Goal: Task Accomplishment & Management: Manage account settings

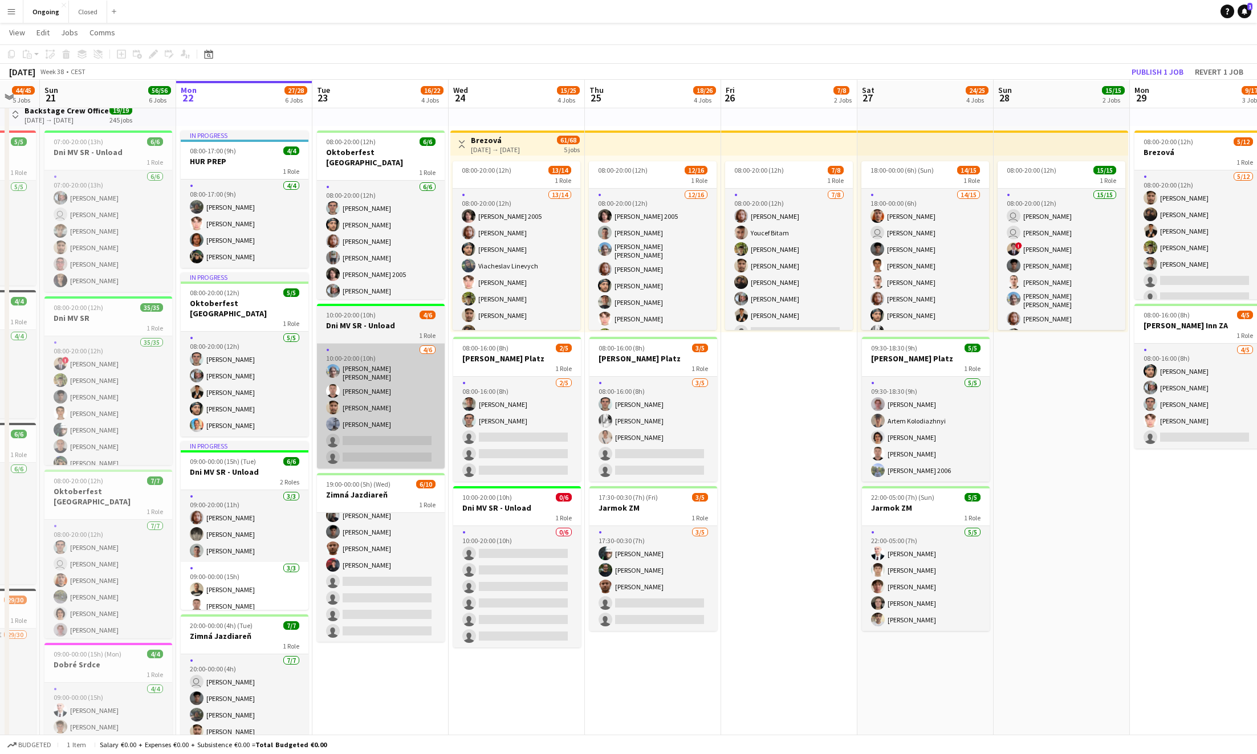
scroll to position [29, 0]
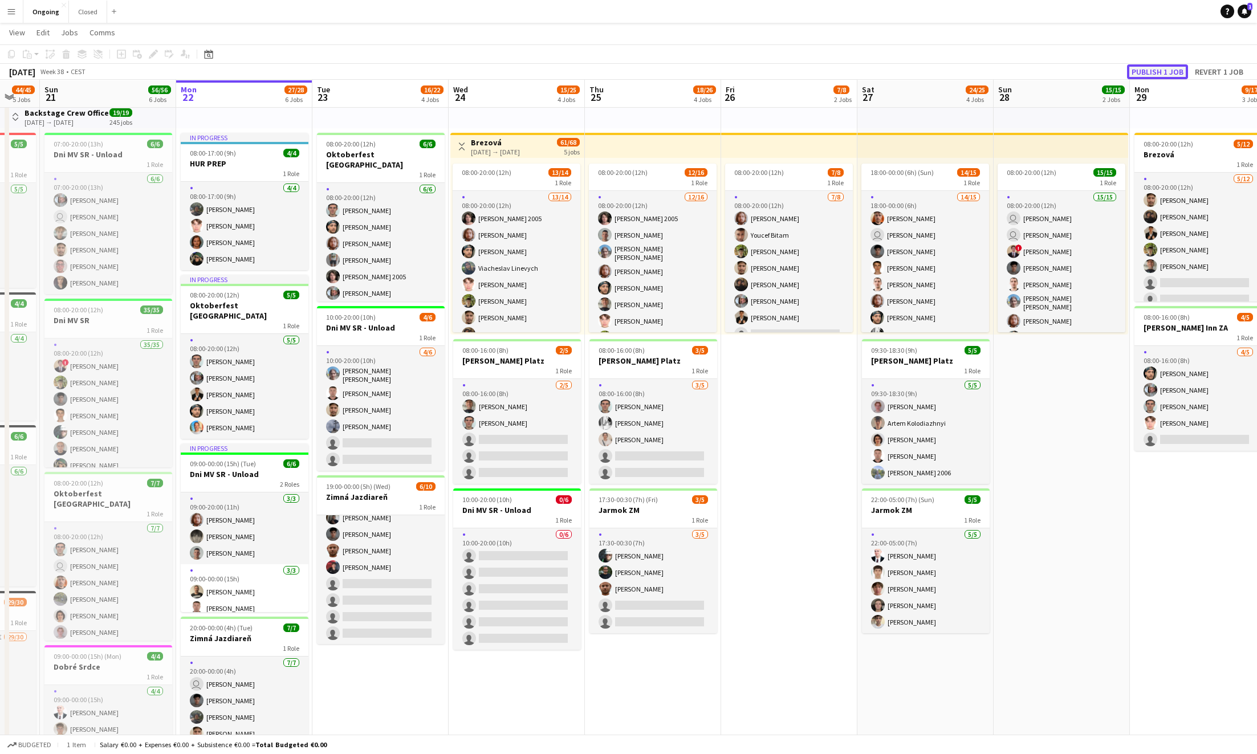
click at [1161, 71] on button "Publish 1 job" at bounding box center [1157, 71] width 61 height 15
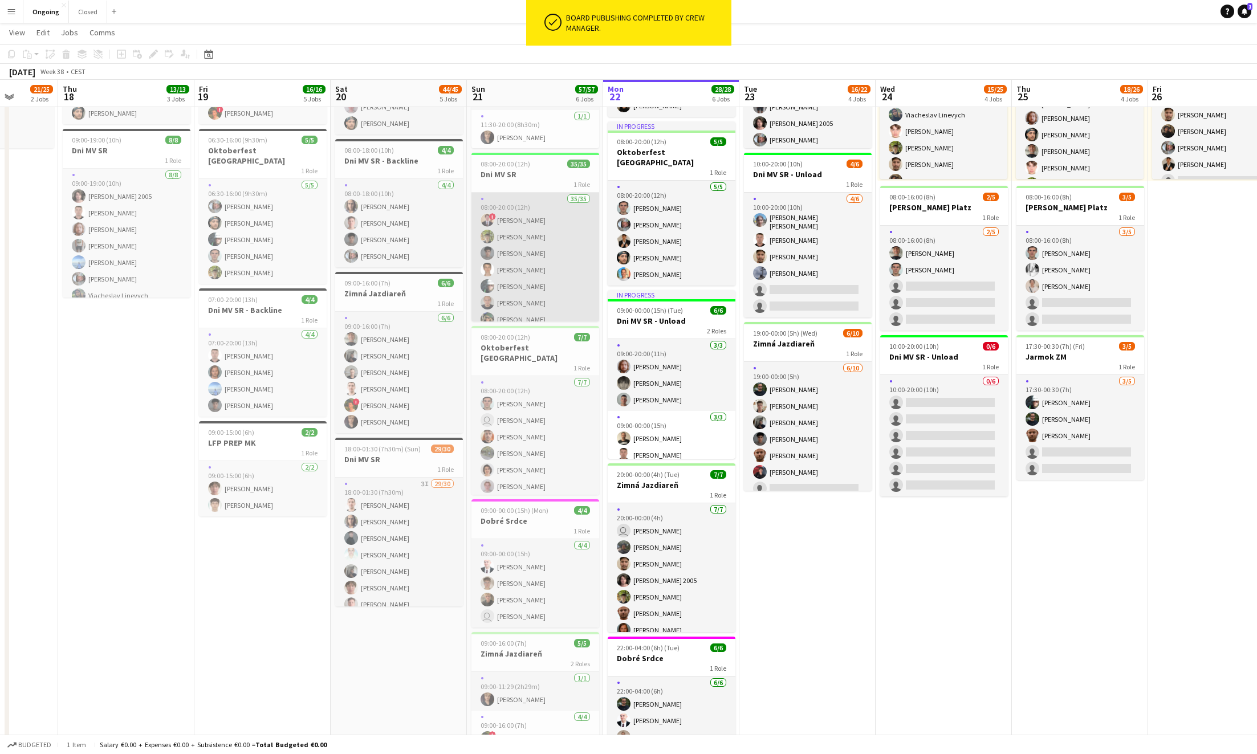
scroll to position [0, 0]
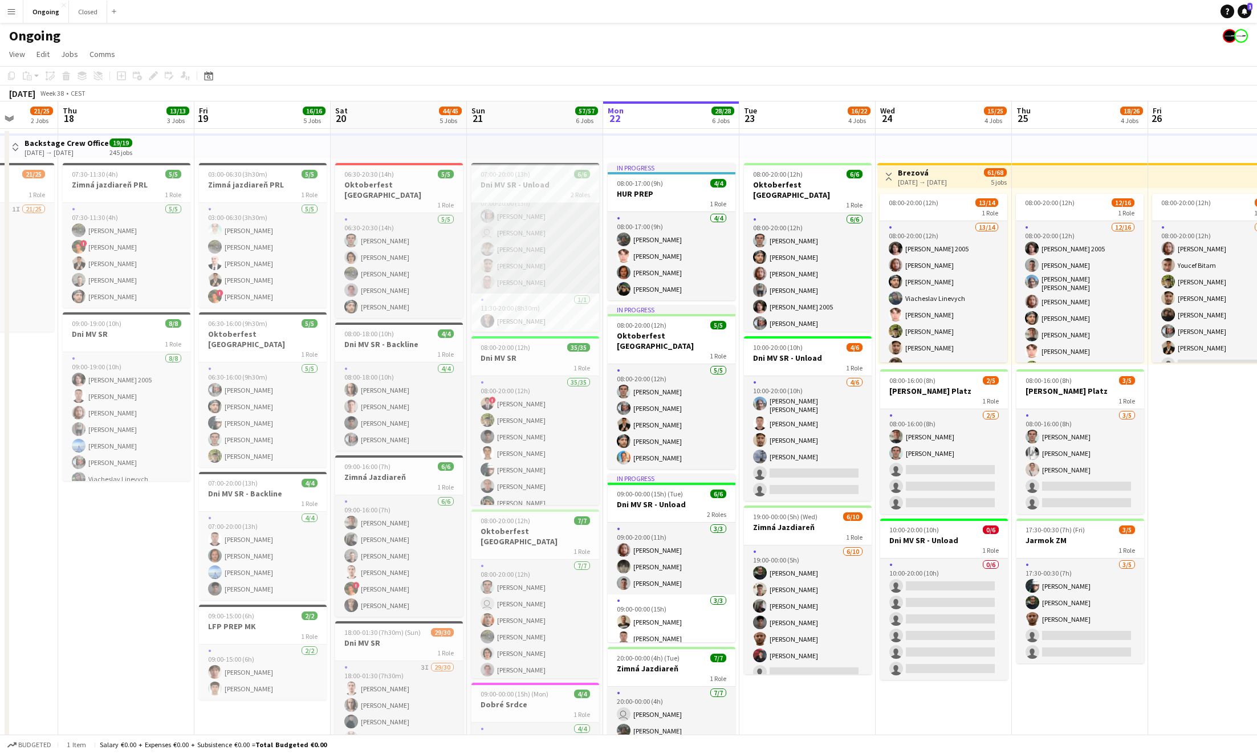
click at [557, 222] on app-card-role "[DATE] 07:00-20:00 (13h) [PERSON_NAME] user [PERSON_NAME] [PERSON_NAME] [PERSON…" at bounding box center [535, 241] width 128 height 105
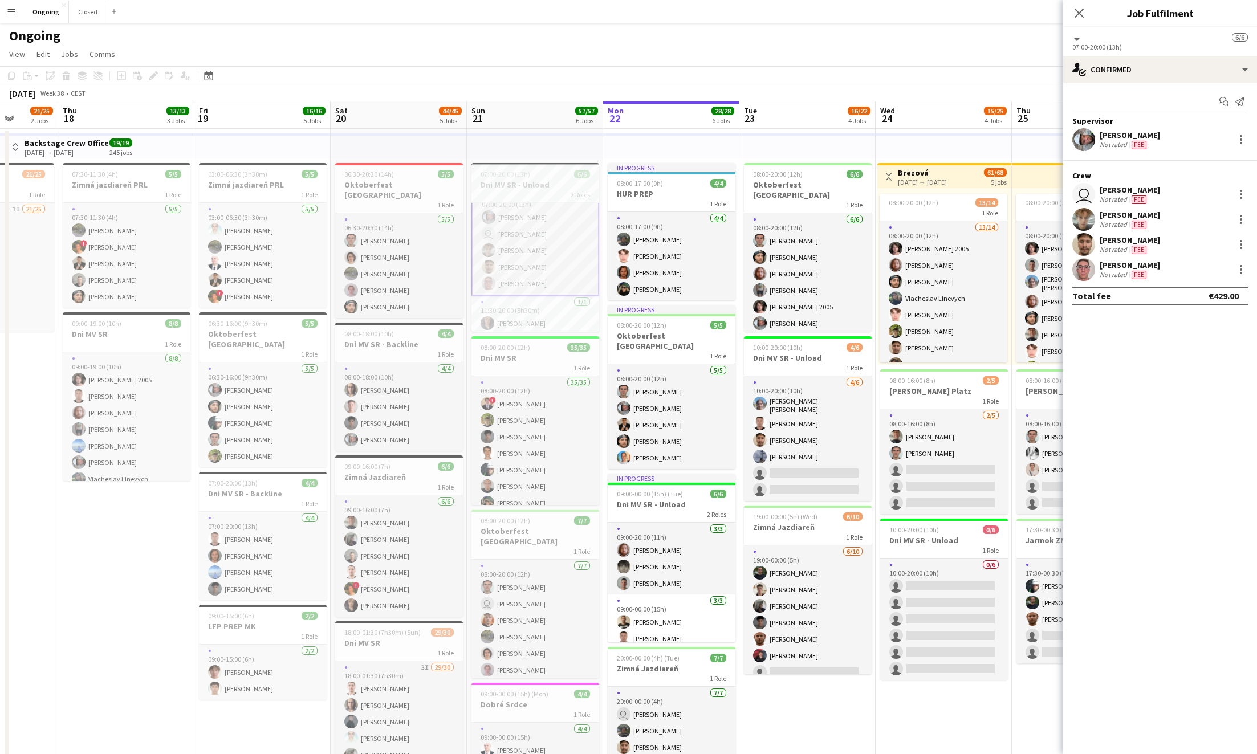
scroll to position [15, 0]
click at [7, 14] on app-icon "Menu" at bounding box center [11, 11] width 9 height 9
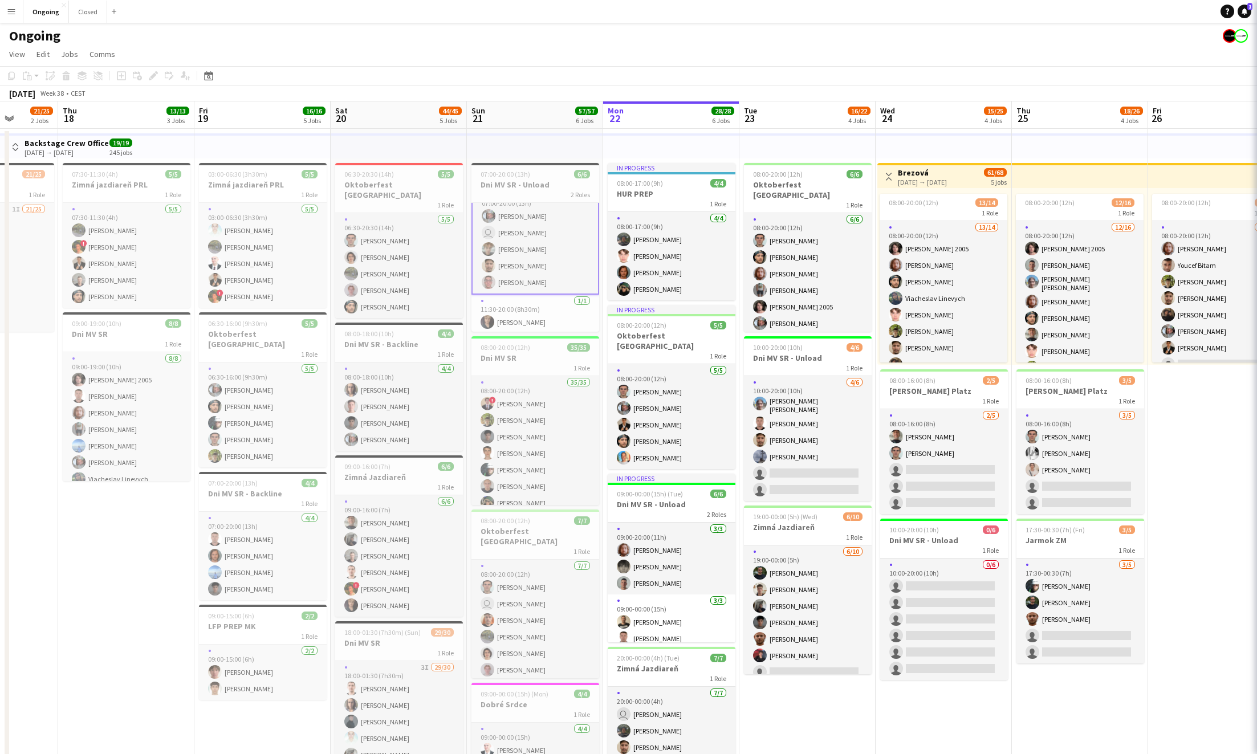
scroll to position [14, 0]
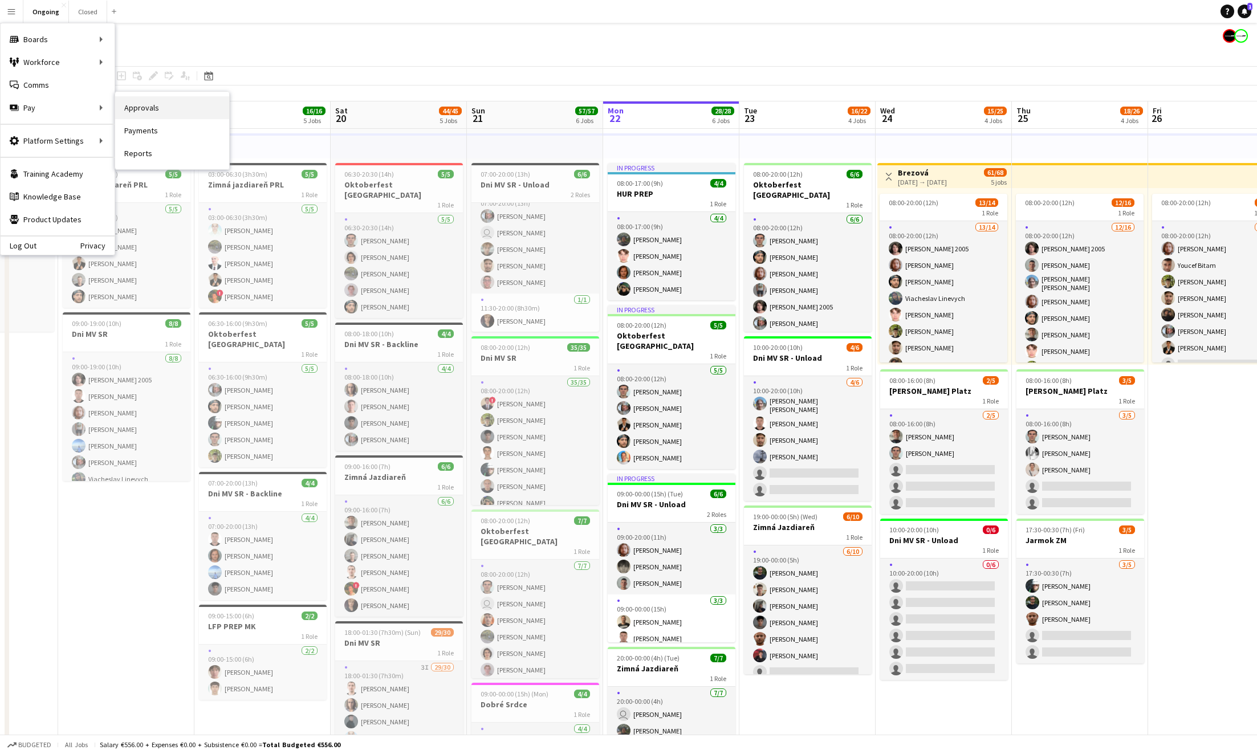
click at [142, 112] on link "Approvals" at bounding box center [172, 107] width 114 height 23
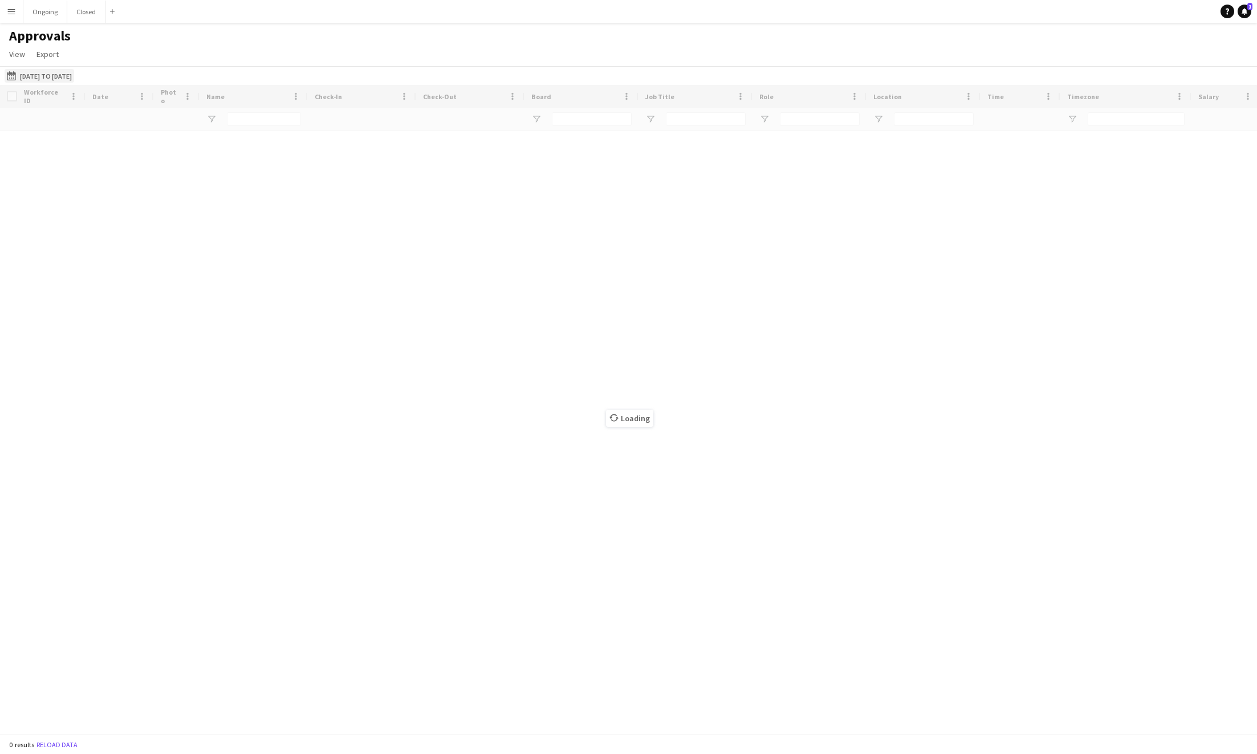
click at [52, 78] on button "[DATE] to [DATE] [DATE] to [DATE]" at bounding box center [40, 76] width 70 height 14
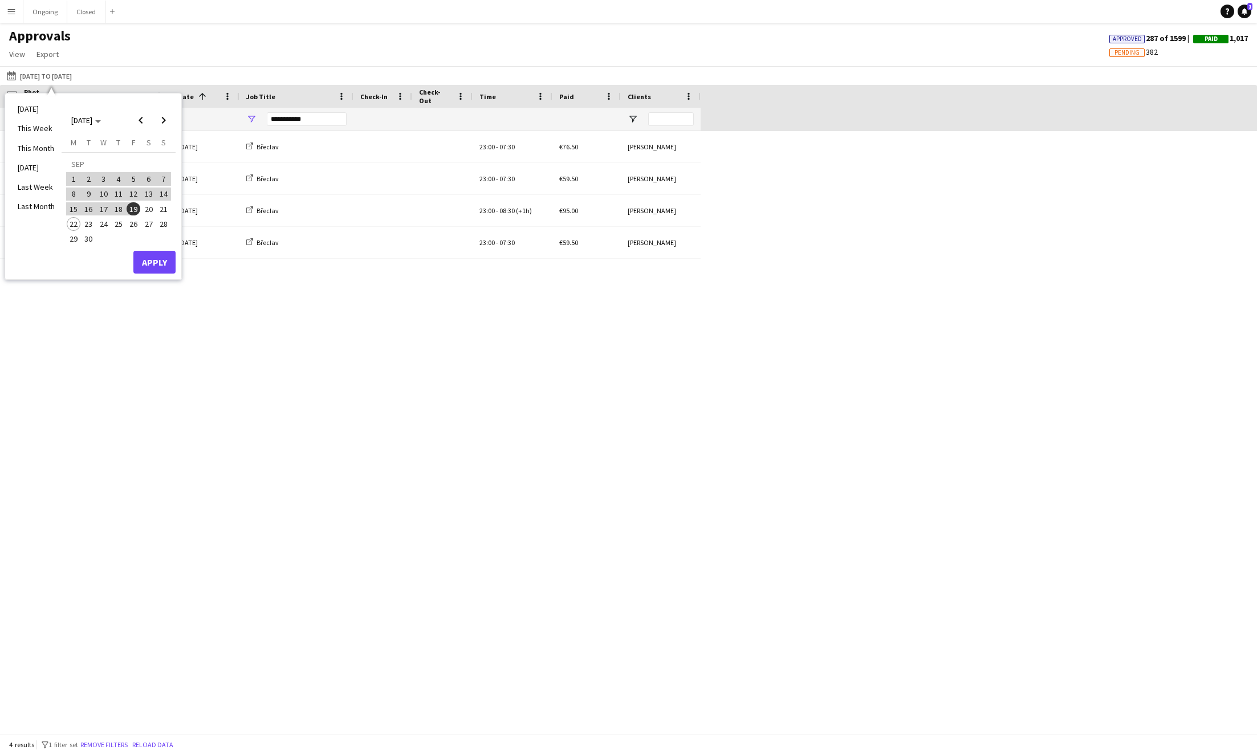
click at [160, 208] on span "21" at bounding box center [164, 209] width 14 height 14
click at [158, 259] on button "Apply" at bounding box center [154, 262] width 42 height 23
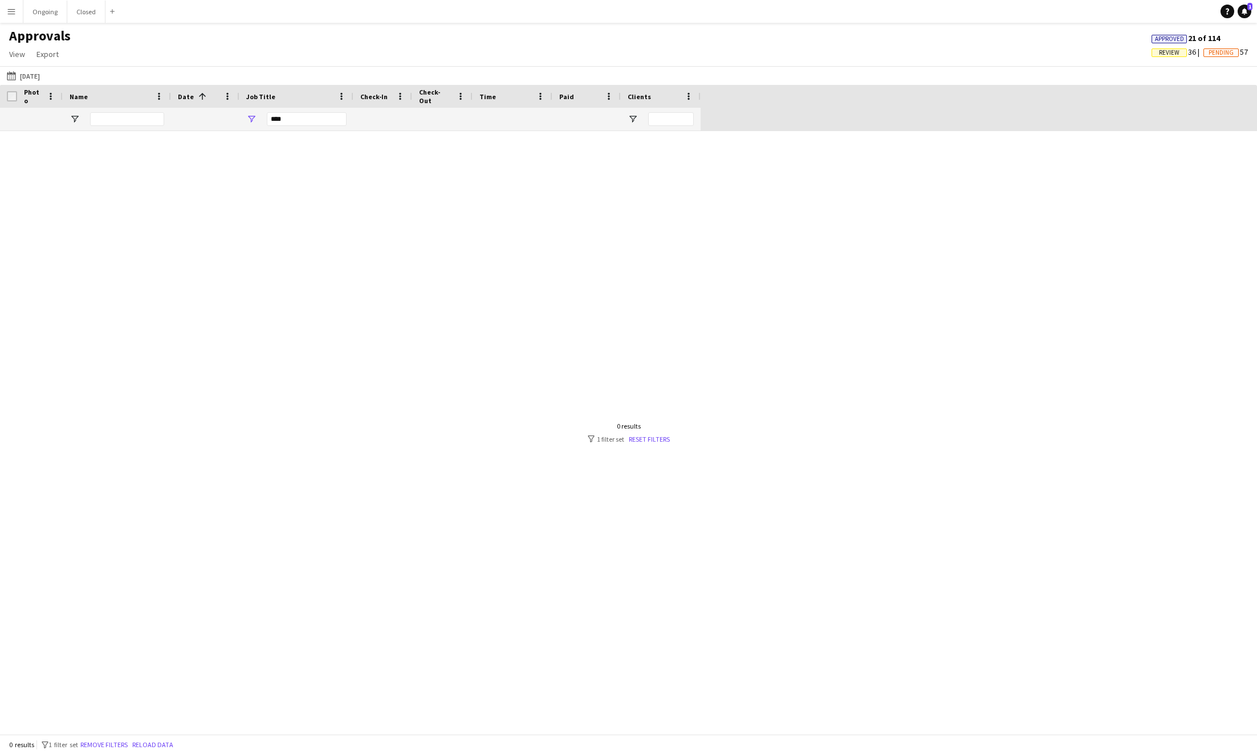
click at [293, 116] on div "***" at bounding box center [307, 119] width 80 height 14
click at [287, 214] on div "Dni MV SR - Unload" at bounding box center [309, 216] width 90 height 9
type input "**********"
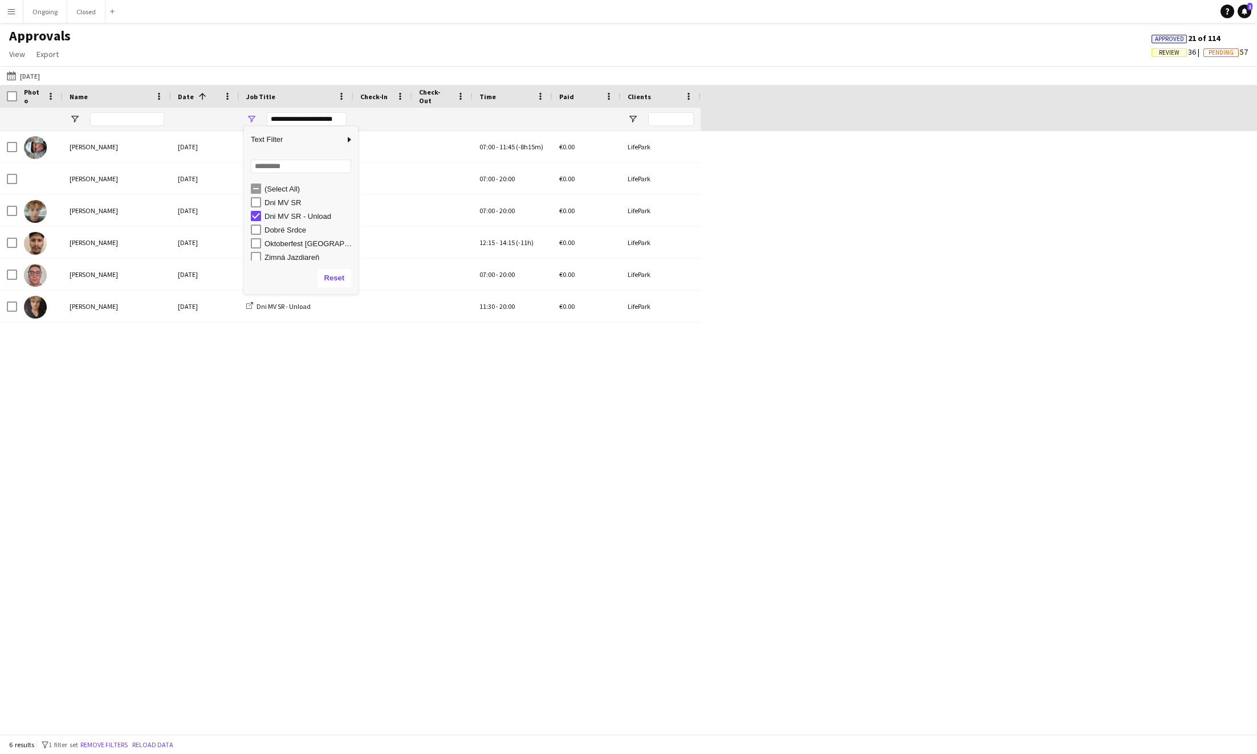
click at [238, 444] on div "[PERSON_NAME] [DATE] Dni MV SR - Unload 07:00 - 11:45 (-8h15m) €0.00 LifePark […" at bounding box center [628, 432] width 1257 height 603
click at [50, 11] on button "Ongoing Close" at bounding box center [45, 12] width 44 height 22
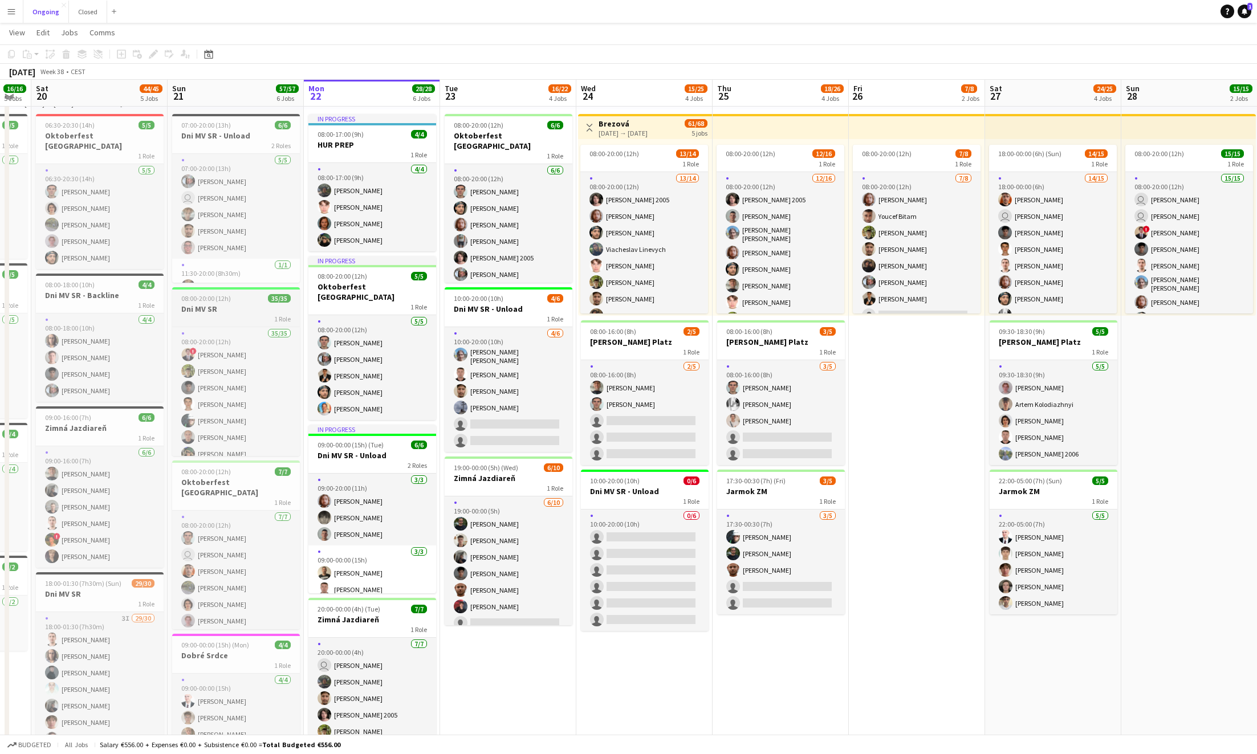
scroll to position [47, 0]
